Goal: Task Accomplishment & Management: Manage account settings

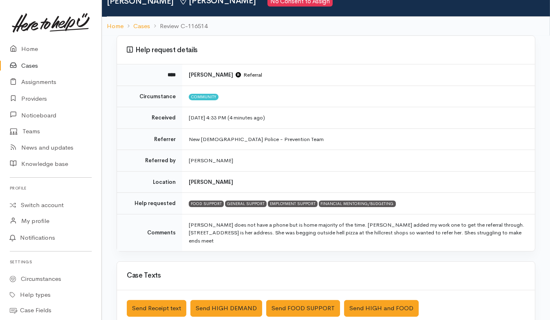
scroll to position [51, 0]
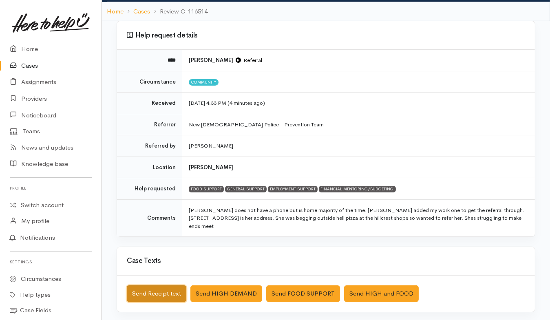
click at [162, 285] on button "Send Receipt text" at bounding box center [157, 293] width 60 height 17
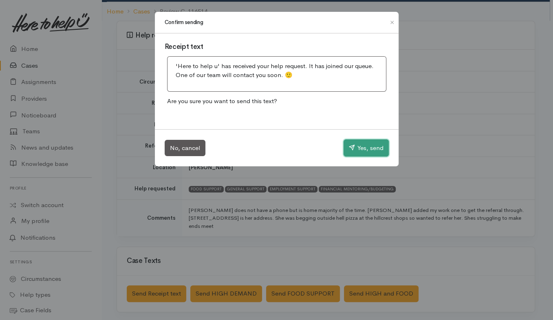
click at [374, 143] on button "Yes, send" at bounding box center [366, 147] width 45 height 17
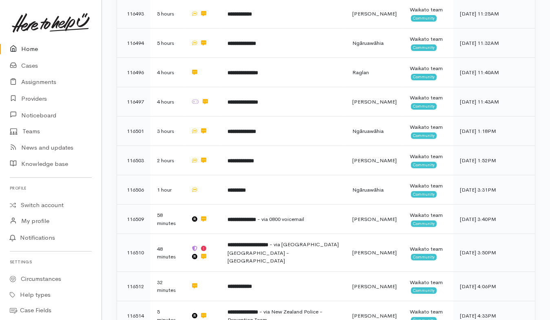
scroll to position [306, 0]
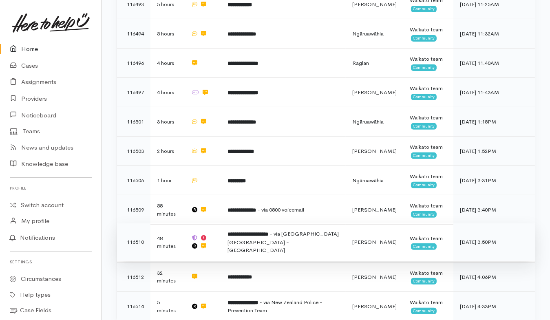
click at [248, 230] on span "- via Kāinga Ora - Waikato Region" at bounding box center [282, 241] width 111 height 23
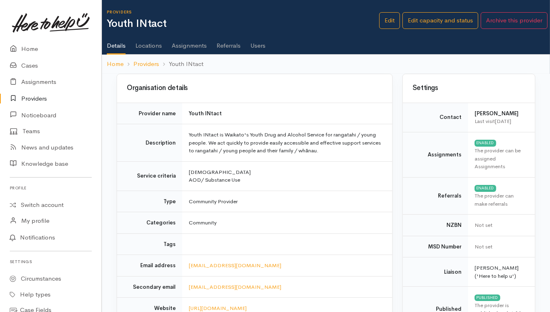
click at [268, 47] on ul "Details Locations Assignments Referrals Users" at bounding box center [328, 42] width 443 height 23
click at [261, 47] on link "Users" at bounding box center [257, 42] width 15 height 23
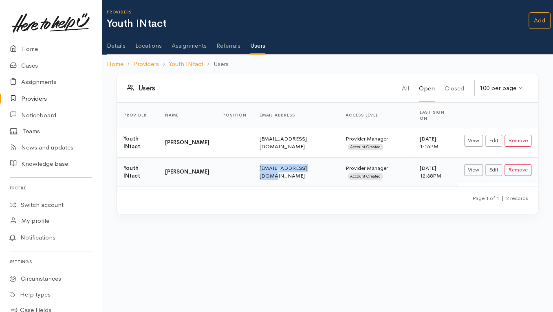
drag, startPoint x: 240, startPoint y: 166, endPoint x: 299, endPoint y: 165, distance: 58.3
click at [299, 165] on td "[EMAIL_ADDRESS][DOMAIN_NAME]" at bounding box center [296, 171] width 86 height 29
copy td "[EMAIL_ADDRESS][DOMAIN_NAME]"
click at [35, 97] on link "Providers" at bounding box center [50, 98] width 101 height 17
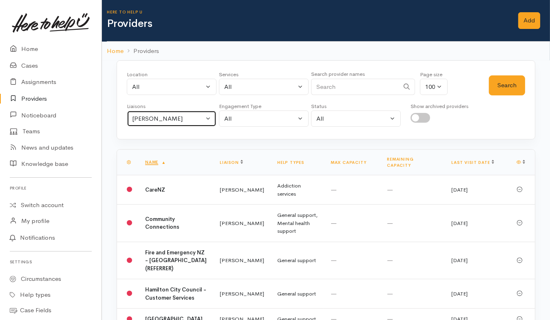
click at [198, 118] on div "Helena Kaufononga" at bounding box center [168, 118] width 72 height 9
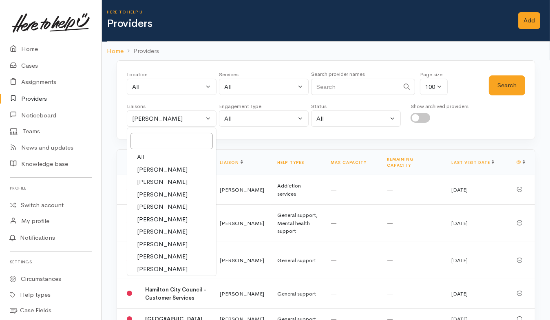
click at [150, 156] on link "All" at bounding box center [171, 157] width 89 height 13
select select "null"
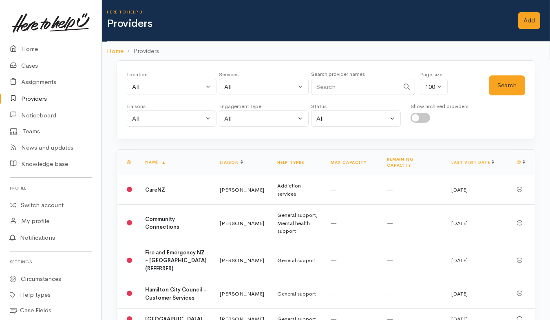
click at [337, 87] on input "Search" at bounding box center [355, 87] width 88 height 17
type input "Workbri"
click at [496, 84] on button "Search" at bounding box center [507, 85] width 36 height 20
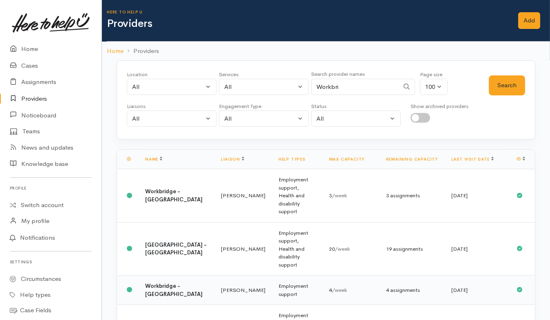
click at [272, 276] on td "Employment support" at bounding box center [297, 290] width 51 height 29
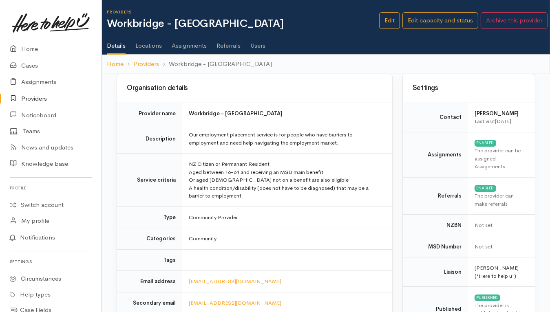
click at [256, 42] on link "Users" at bounding box center [257, 42] width 15 height 23
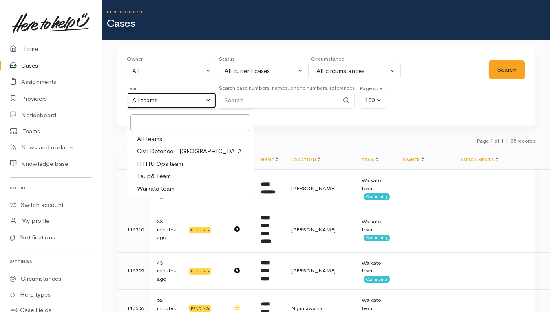
click at [182, 101] on div "All teams" at bounding box center [168, 100] width 72 height 9
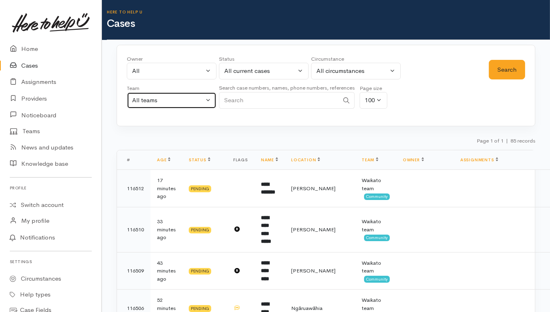
click at [178, 105] on button "All teams" at bounding box center [172, 100] width 90 height 17
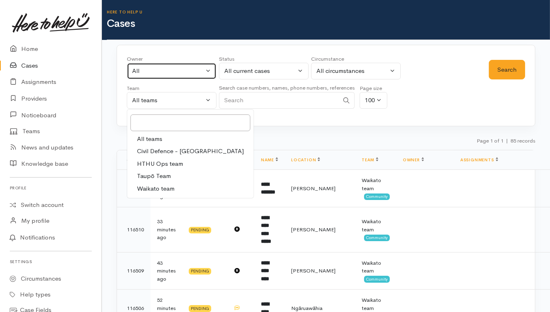
click at [176, 72] on div "All" at bounding box center [168, 70] width 72 height 9
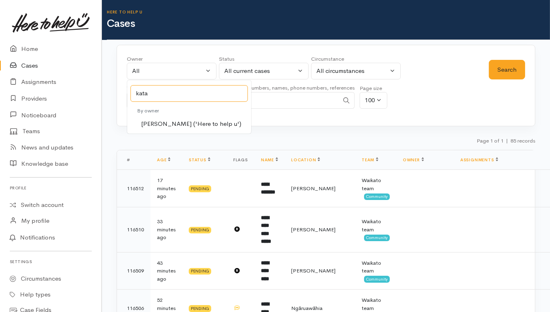
type input "kata"
click at [189, 123] on span "Katarina Daly ('Here to help u')" at bounding box center [191, 123] width 100 height 9
select select "1252"
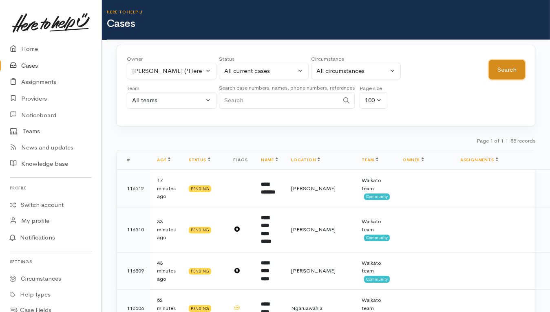
click at [512, 68] on button "Search" at bounding box center [507, 70] width 36 height 20
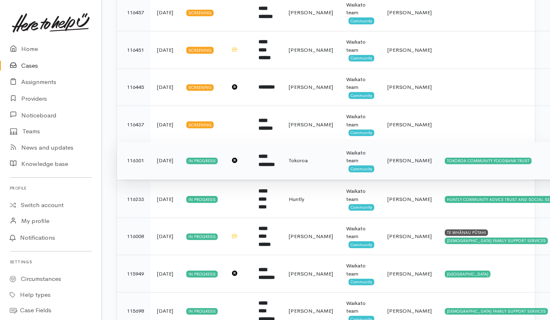
scroll to position [459, 0]
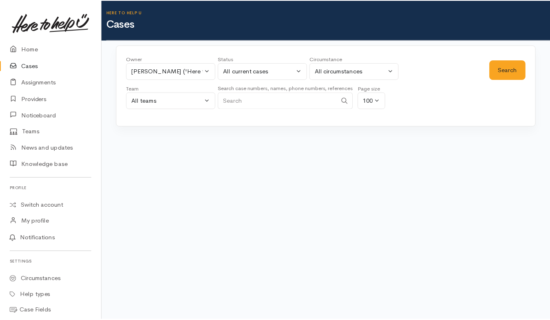
scroll to position [459, 0]
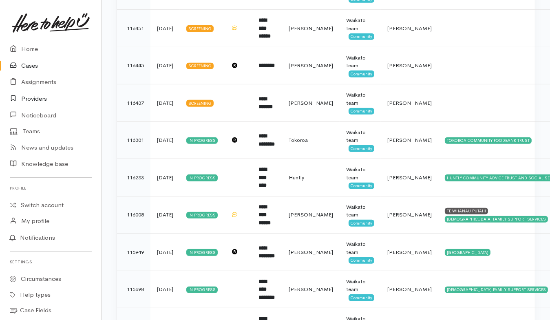
click at [42, 97] on link "Providers" at bounding box center [50, 98] width 101 height 17
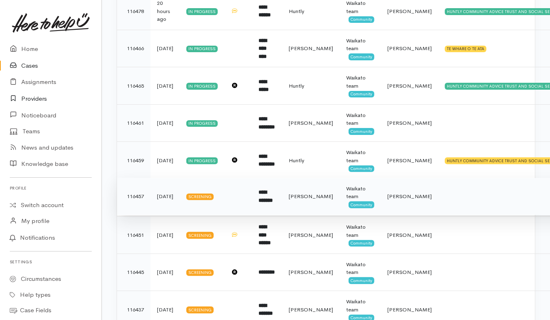
scroll to position [306, 0]
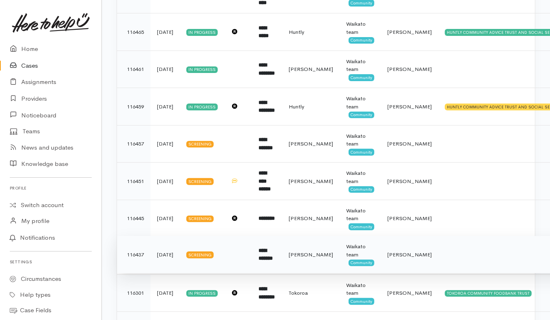
drag, startPoint x: 179, startPoint y: 252, endPoint x: 177, endPoint y: 222, distance: 30.2
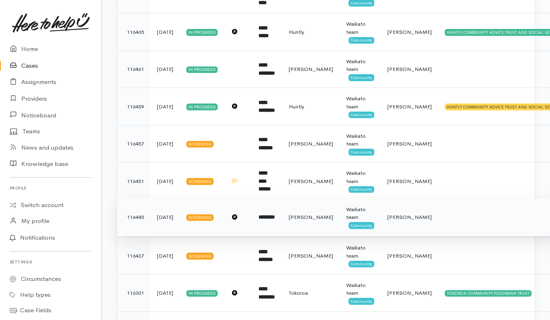
click at [178, 251] on td "2 days ago" at bounding box center [164, 255] width 29 height 37
click at [177, 198] on td "2 days ago" at bounding box center [164, 216] width 29 height 37
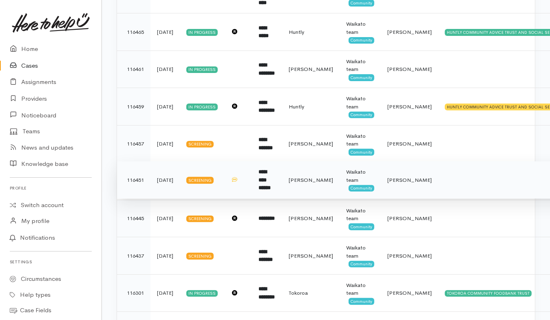
click at [163, 180] on td "2 days ago" at bounding box center [164, 179] width 29 height 37
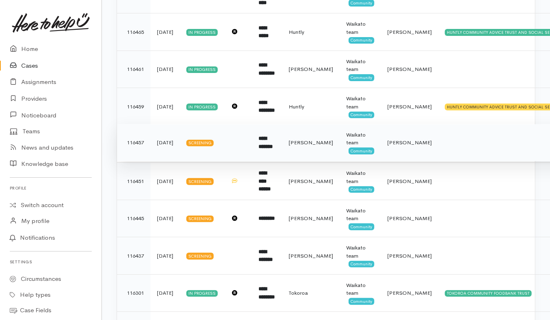
click at [178, 142] on td "yesterday" at bounding box center [164, 142] width 29 height 37
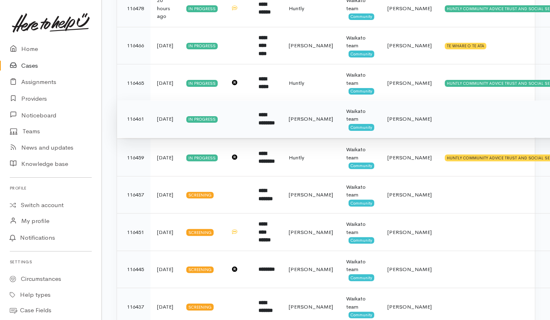
click at [160, 128] on td "yesterday" at bounding box center [164, 118] width 29 height 37
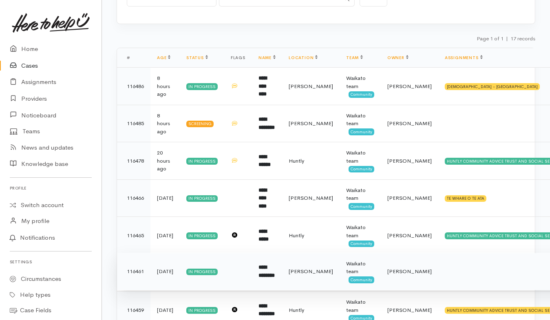
scroll to position [101, 0]
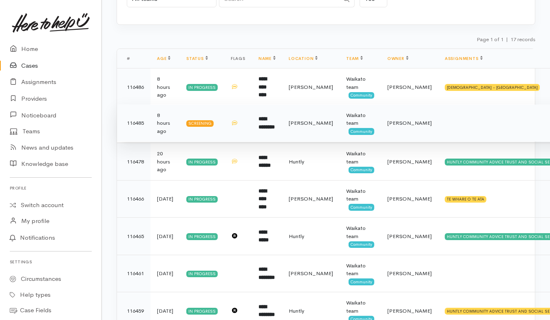
click at [161, 118] on td "8 hours ago" at bounding box center [164, 122] width 29 height 37
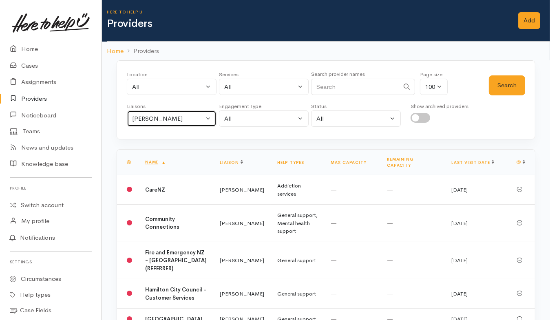
click at [141, 123] on button "[PERSON_NAME]" at bounding box center [172, 118] width 90 height 17
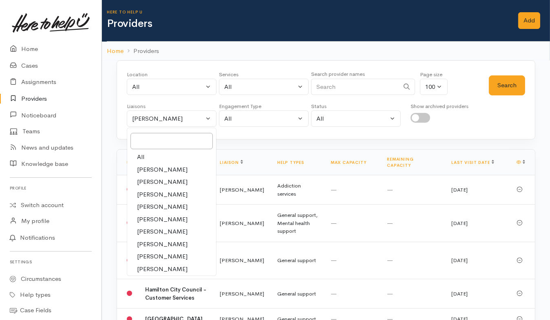
click at [132, 155] on link "All" at bounding box center [171, 157] width 89 height 13
select select "null"
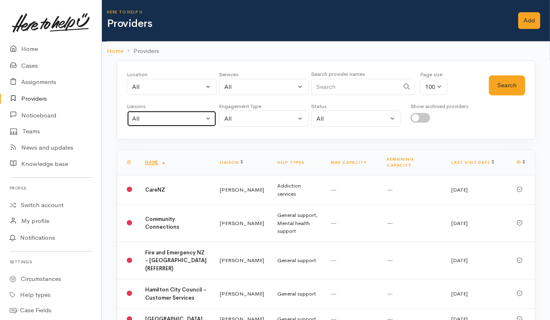
click at [167, 119] on div "All" at bounding box center [168, 118] width 72 height 9
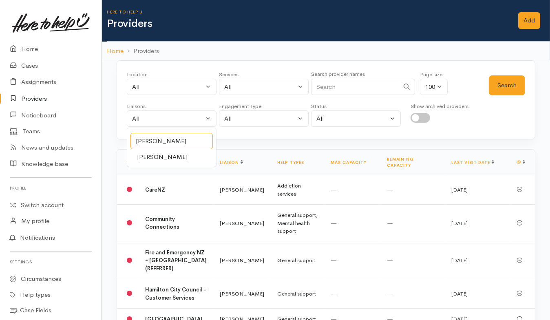
type input "nicol"
drag, startPoint x: 152, startPoint y: 157, endPoint x: 233, endPoint y: 130, distance: 84.9
click at [152, 157] on span "Nicole Rusk" at bounding box center [162, 156] width 51 height 9
select select "2314"
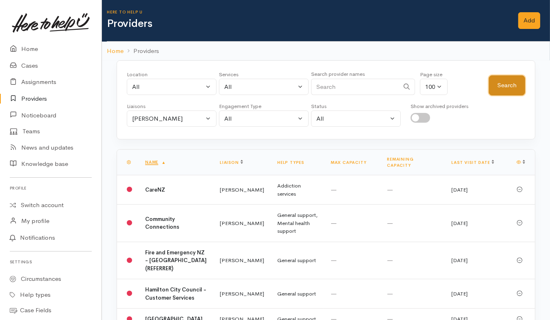
click at [520, 86] on button "Search" at bounding box center [507, 85] width 36 height 20
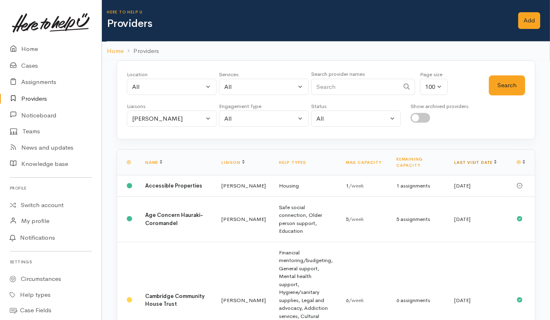
click at [472, 160] on link "Last visit date" at bounding box center [475, 162] width 42 height 5
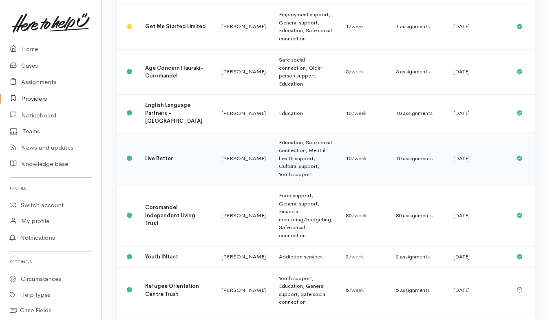
scroll to position [1708, 0]
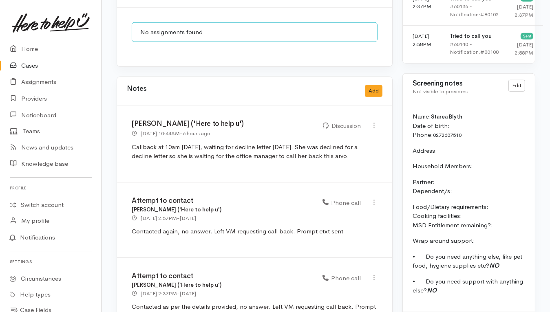
scroll to position [692, 0]
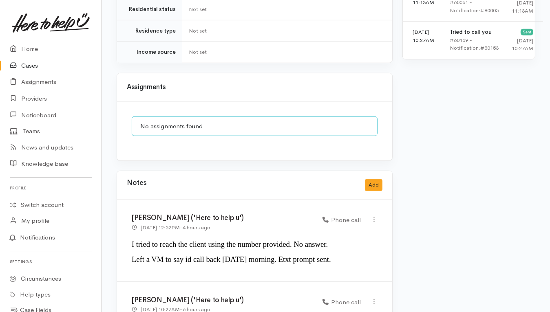
scroll to position [715, 0]
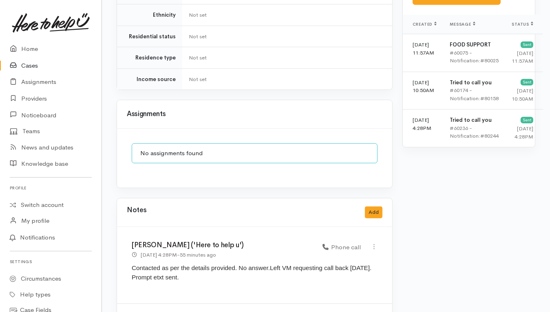
scroll to position [611, 0]
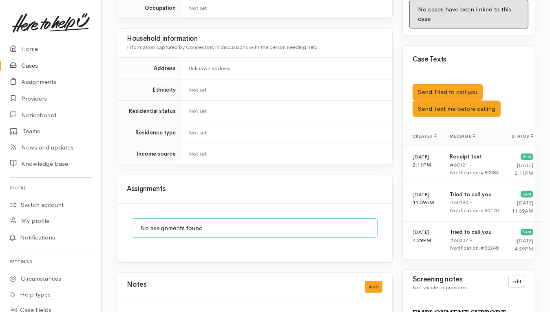
scroll to position [560, 0]
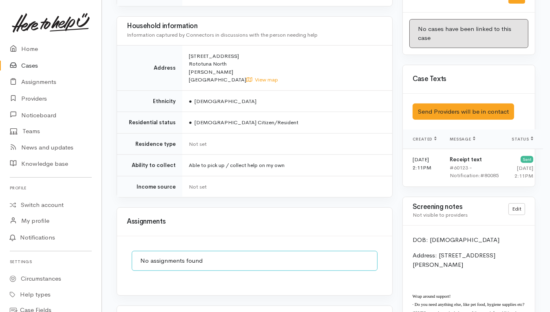
scroll to position [565, 0]
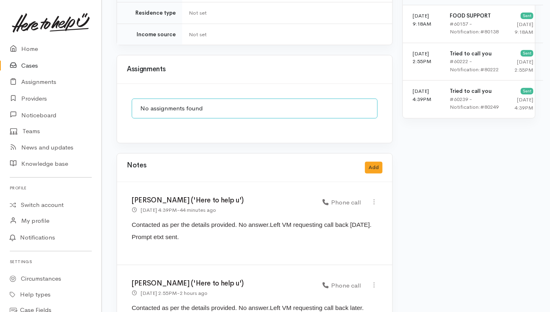
scroll to position [634, 0]
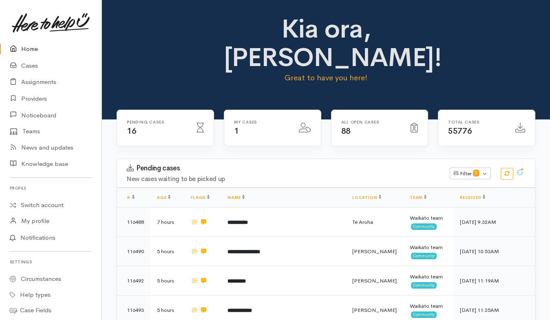
scroll to position [306, 0]
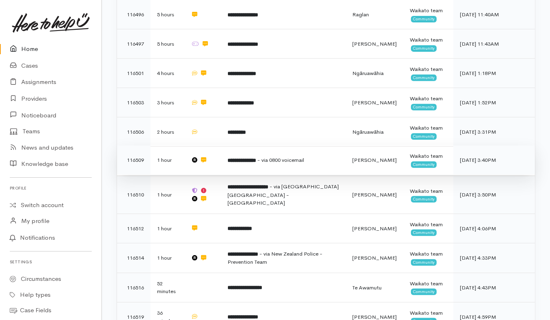
scroll to position [397, 0]
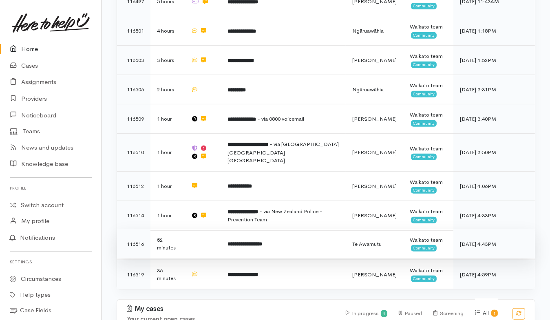
click at [205, 229] on td at bounding box center [202, 243] width 37 height 29
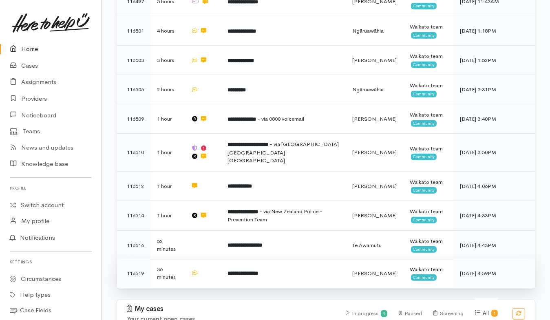
click at [207, 258] on td at bounding box center [202, 272] width 37 height 29
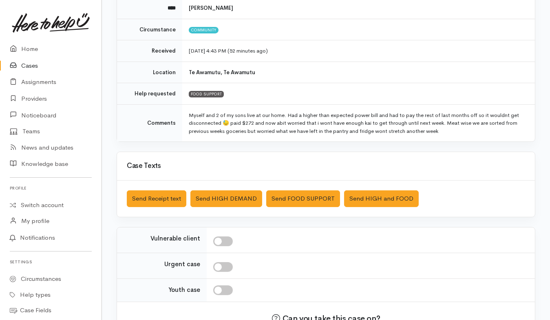
scroll to position [157, 0]
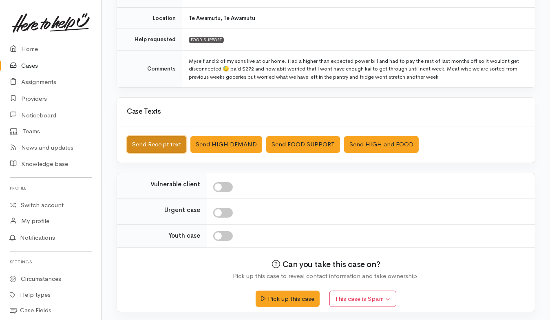
click at [158, 141] on button "Send Receipt text" at bounding box center [157, 144] width 60 height 17
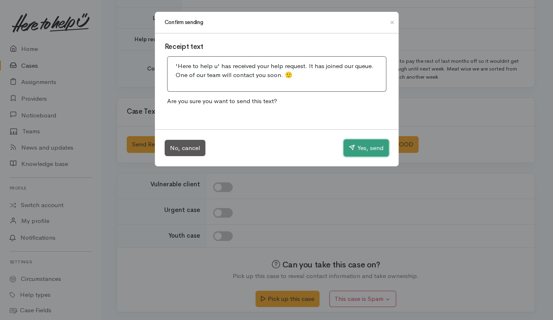
click at [359, 154] on button "Yes, send" at bounding box center [366, 147] width 45 height 17
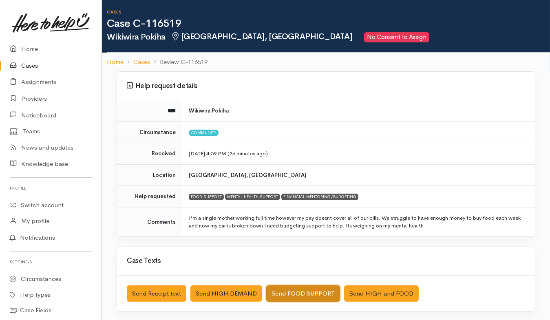
click at [283, 256] on button "Send FOOD SUPPORT" at bounding box center [303, 293] width 74 height 17
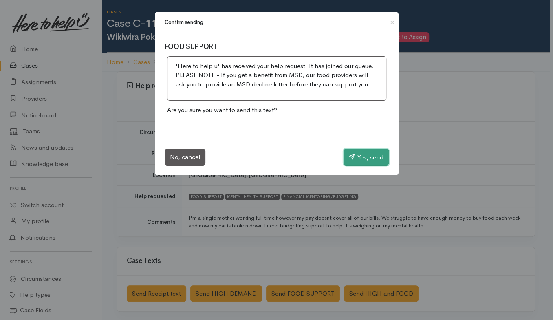
click at [365, 159] on button "Yes, send" at bounding box center [366, 157] width 45 height 17
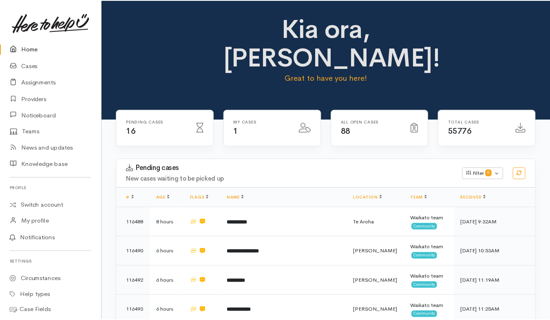
scroll to position [386, 0]
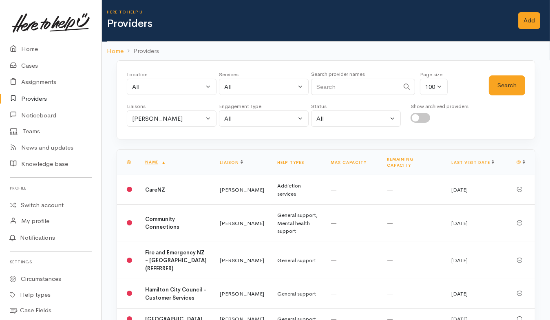
scroll to position [322, 0]
